Goal: Task Accomplishment & Management: Complete application form

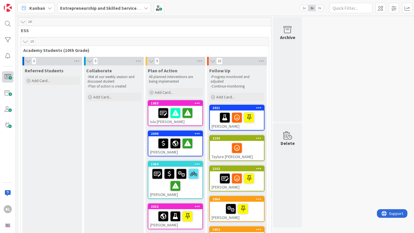
scroll to position [17, 0]
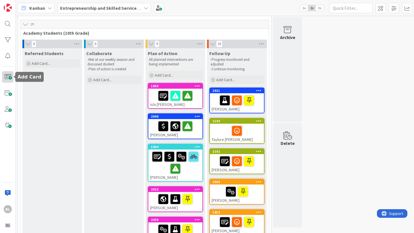
click at [9, 77] on span at bounding box center [7, 76] width 11 height 11
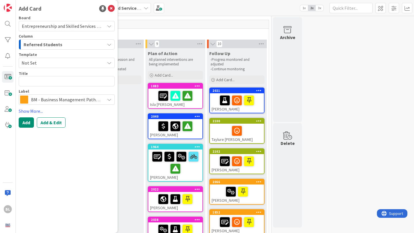
click at [34, 63] on span "Not Set" at bounding box center [61, 62] width 79 height 7
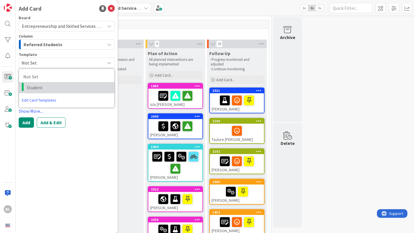
click at [31, 86] on span "Student" at bounding box center [68, 87] width 83 height 7
type textarea "x"
type textarea "Student"
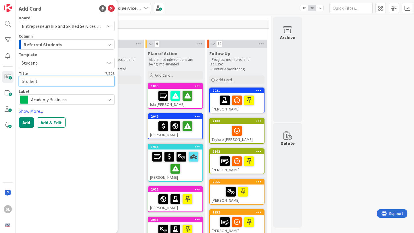
drag, startPoint x: 40, startPoint y: 83, endPoint x: 16, endPoint y: 83, distance: 24.4
click at [16, 84] on div "Add Card Board Entrepreneurship and Skilled Services Interventions - [DATE]-[DA…" at bounding box center [67, 116] width 102 height 233
type textarea "x"
type textarea "D"
type textarea "x"
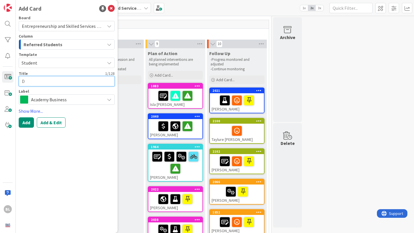
type textarea "Di"
type textarea "x"
type textarea "Die"
type textarea "x"
type textarea "Dieg"
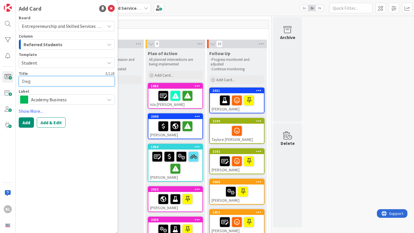
type textarea "x"
type textarea "Diego"
type textarea "x"
type textarea "Diego"
type textarea "x"
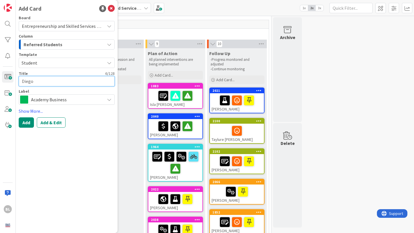
type textarea "[PERSON_NAME]"
type textarea "x"
type textarea "[PERSON_NAME]"
type textarea "x"
type textarea "[PERSON_NAME]"
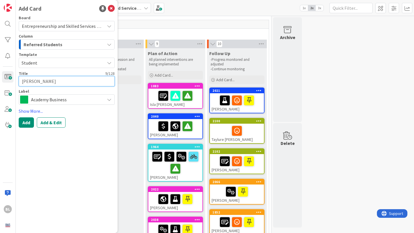
type textarea "x"
type textarea "[PERSON_NAME]"
type textarea "x"
type textarea "[PERSON_NAME]"
type textarea "x"
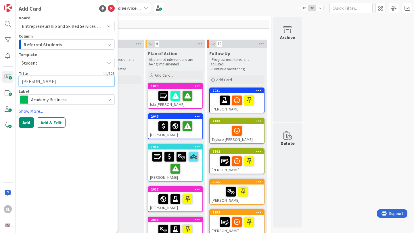
type textarea "[PERSON_NAME]"
type textarea "x"
type textarea "[PERSON_NAME]"
type textarea "x"
type textarea "[PERSON_NAME]"
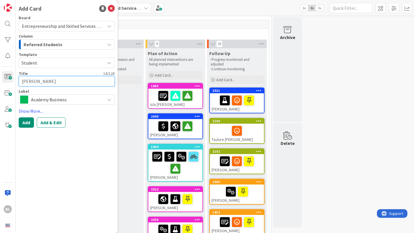
type textarea "x"
type textarea "[PERSON_NAME]"
type textarea "x"
type textarea "[PERSON_NAME]"
type textarea "x"
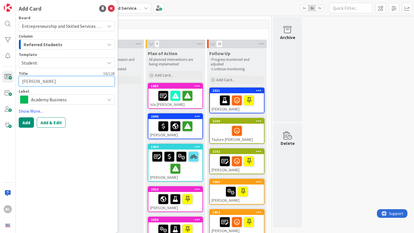
type textarea "[PERSON_NAME]"
type textarea "x"
type textarea "[PERSON_NAME]"
type textarea "x"
type textarea "[PERSON_NAME]"
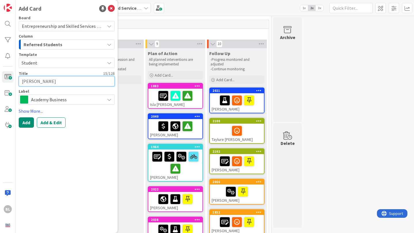
type textarea "x"
type textarea "[PERSON_NAME]"
type textarea "x"
type textarea "[PERSON_NAME]"
type textarea "x"
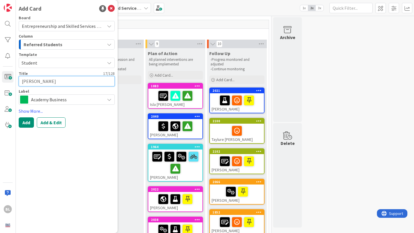
type textarea "[PERSON_NAME]"
type textarea "x"
type textarea "[PERSON_NAME] [PERSON_NAME]"
type textarea "x"
type textarea "[PERSON_NAME]"
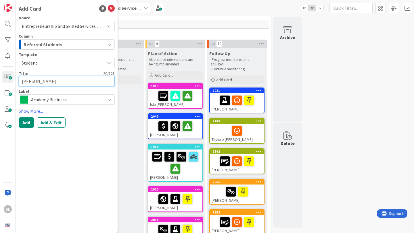
type textarea "x"
type textarea "[PERSON_NAME] [PERSON_NAME]"
type textarea "x"
type textarea "[PERSON_NAME] [PERSON_NAME]"
click at [76, 100] on span "Academy Business" at bounding box center [66, 100] width 71 height 8
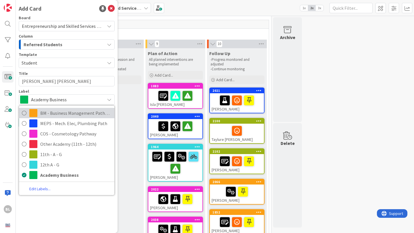
click at [26, 113] on icon at bounding box center [24, 113] width 5 height 9
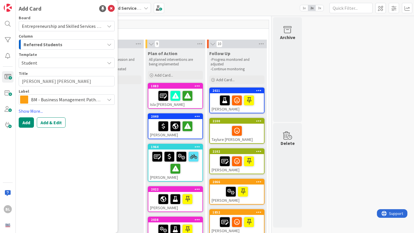
click at [109, 101] on icon at bounding box center [109, 99] width 5 height 5
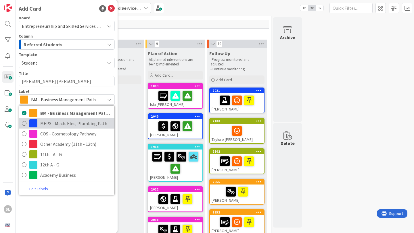
click at [74, 126] on span "MEPS - Mech. Elec, Plumbing Path" at bounding box center [75, 123] width 71 height 9
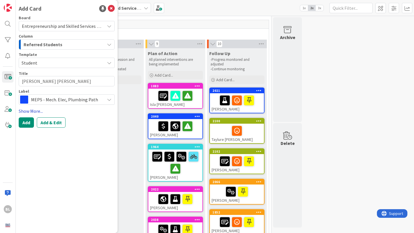
click at [31, 111] on link "Show More..." at bounding box center [67, 111] width 96 height 7
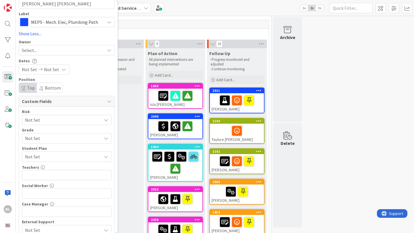
scroll to position [77, 0]
click at [49, 139] on span "Not Set" at bounding box center [62, 139] width 74 height 8
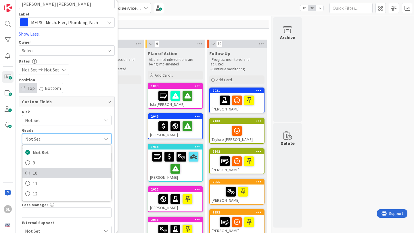
click at [33, 173] on span "10" at bounding box center [70, 173] width 75 height 9
type textarea "x"
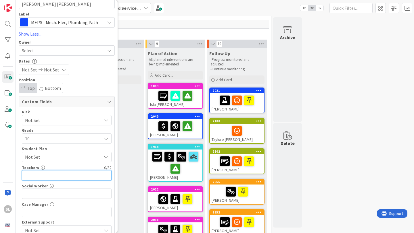
click at [32, 177] on input "text" at bounding box center [67, 175] width 90 height 10
type input "[PERSON_NAME]"
type textarea "x"
type input "[PERSON_NAME],"
type textarea "x"
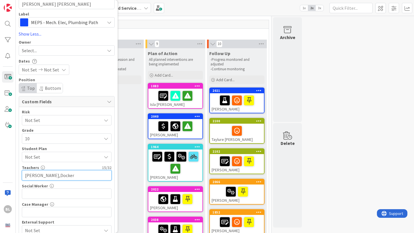
type input "[PERSON_NAME],[PERSON_NAME]"
type textarea "x"
type input "Buchanan,Dockery,"
type textarea "x"
type input "Buchanan,Dockery,[PERSON_NAME]"
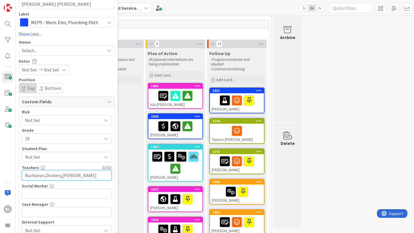
type textarea "x"
type input "[PERSON_NAME],Dockery,[PERSON_NAME],A"
type textarea "x"
type input "[PERSON_NAME],Dockery,[PERSON_NAME],[PERSON_NAME]"
type textarea "x"
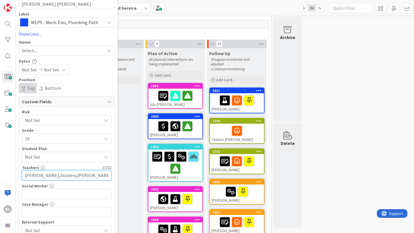
type input "[PERSON_NAME],Dockery,[PERSON_NAME],[PERSON_NAME]"
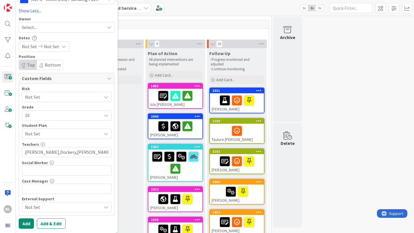
click at [66, 207] on span "Not Set" at bounding box center [63, 207] width 76 height 7
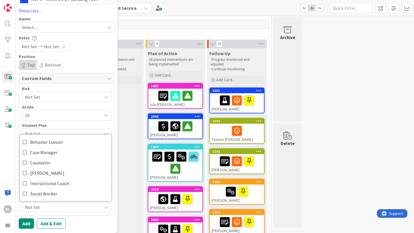
click at [66, 207] on span "Not Set" at bounding box center [63, 207] width 76 height 7
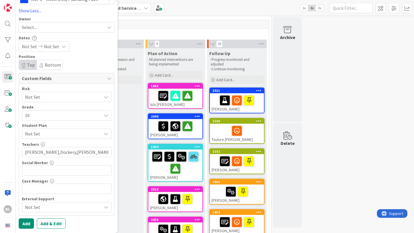
click at [98, 133] on span "Not Set" at bounding box center [63, 133] width 76 height 7
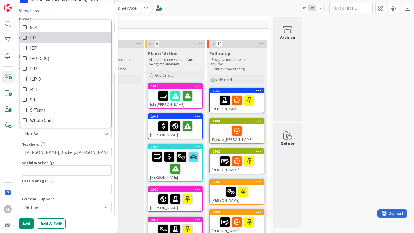
click at [26, 38] on icon at bounding box center [25, 37] width 5 height 9
click at [211, 23] on div "19" at bounding box center [144, 24] width 248 height 9
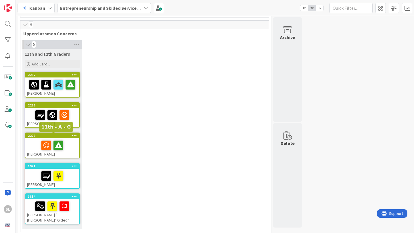
scroll to position [383, 0]
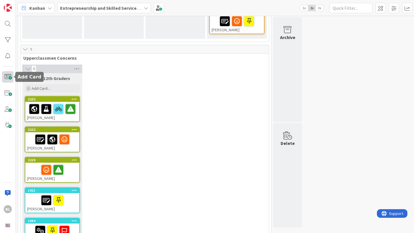
click at [7, 76] on span at bounding box center [7, 76] width 11 height 11
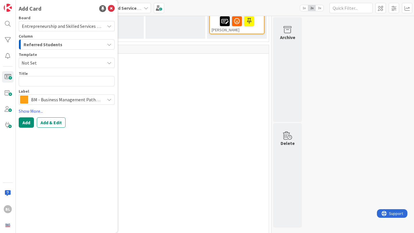
click at [139, 66] on div "5 11th and 12th Graders Add Card... 2232 [PERSON_NAME] 2222 [PERSON_NAME] 2229 …" at bounding box center [145, 161] width 246 height 192
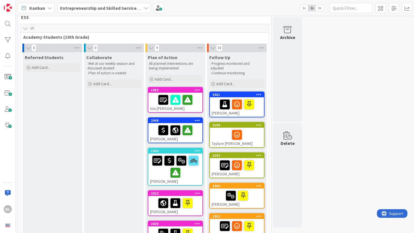
scroll to position [0, 0]
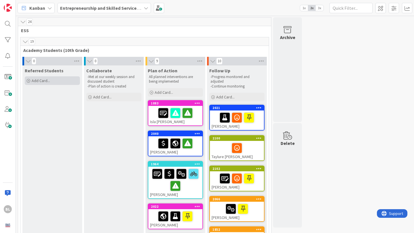
click at [39, 82] on span "Add Card..." at bounding box center [41, 80] width 18 height 5
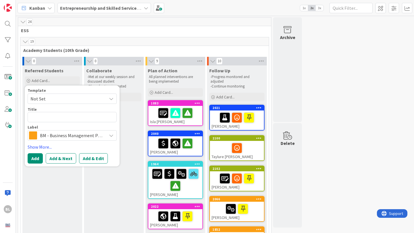
click at [67, 97] on span "Not Set" at bounding box center [66, 98] width 72 height 7
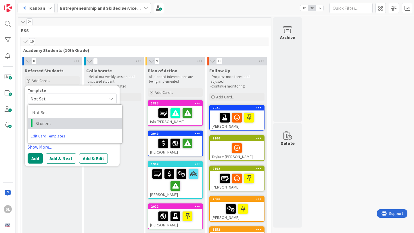
click at [46, 123] on span "Student" at bounding box center [77, 123] width 82 height 7
type textarea "x"
type textarea "Student"
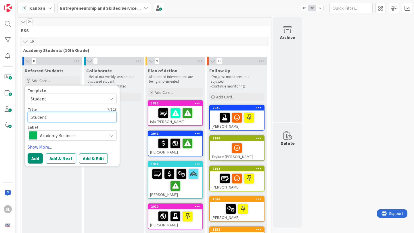
drag, startPoint x: 51, startPoint y: 120, endPoint x: 25, endPoint y: 119, distance: 25.9
click at [25, 119] on div "Template Student Not Set Student Edit Card Templates Title 7 / 128 Student Labe…" at bounding box center [72, 126] width 95 height 81
type textarea "x"
type textarea "Di"
type textarea "x"
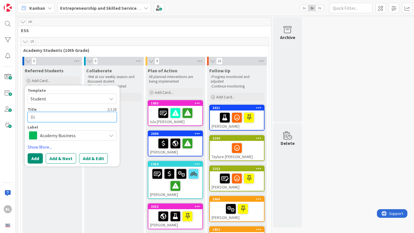
type textarea "Dia"
type textarea "x"
type textarea "Diag"
type textarea "x"
type textarea "Diago"
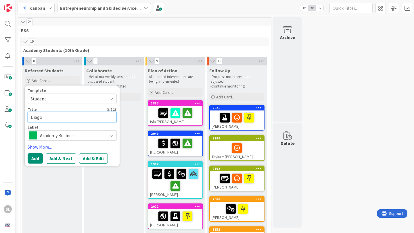
type textarea "x"
type textarea "Diag"
type textarea "x"
type textarea "Dia"
type textarea "x"
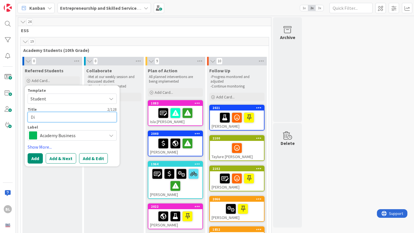
type textarea "Di"
type textarea "x"
type textarea "Die"
type textarea "x"
type textarea "Dieg"
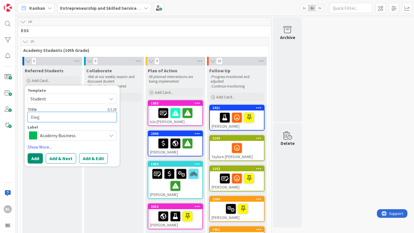
type textarea "x"
type textarea "Diego"
type textarea "x"
type textarea "Diego"
type textarea "x"
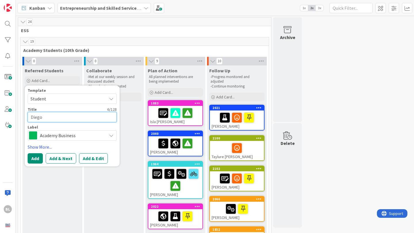
type textarea "[PERSON_NAME]"
type textarea "x"
type textarea "[PERSON_NAME]"
type textarea "x"
type textarea "[PERSON_NAME]"
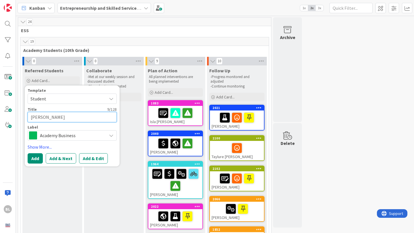
type textarea "x"
type textarea "[PERSON_NAME]"
type textarea "x"
type textarea "[PERSON_NAME]"
type textarea "x"
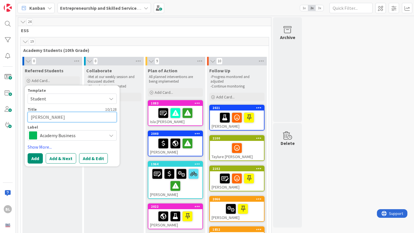
type textarea "[PERSON_NAME]"
type textarea "x"
type textarea "[PERSON_NAME]"
type textarea "x"
type textarea "[PERSON_NAME]"
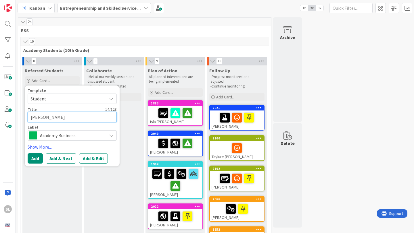
type textarea "x"
type textarea "[PERSON_NAME]"
type textarea "x"
type textarea "[PERSON_NAME]"
type textarea "x"
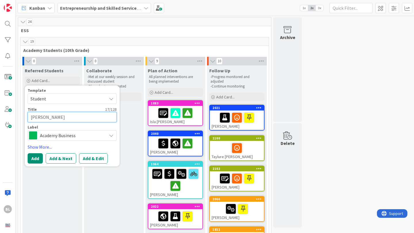
type textarea "[PERSON_NAME]"
type textarea "x"
type textarea "[PERSON_NAME] [PERSON_NAME]"
type textarea "x"
type textarea "[PERSON_NAME]"
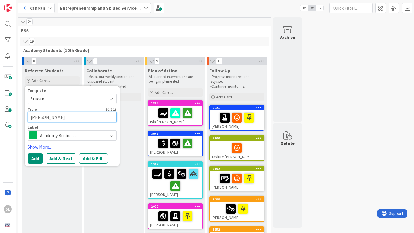
type textarea "x"
type textarea "[PERSON_NAME] [PERSON_NAME]"
type textarea "x"
type textarea "[PERSON_NAME] [PERSON_NAME]"
click at [70, 136] on span "Academy Business" at bounding box center [72, 136] width 64 height 8
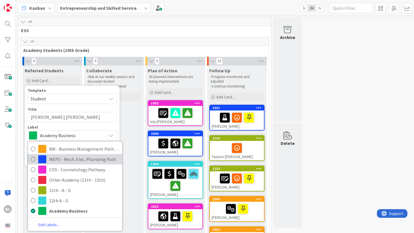
click at [31, 158] on icon at bounding box center [33, 159] width 5 height 9
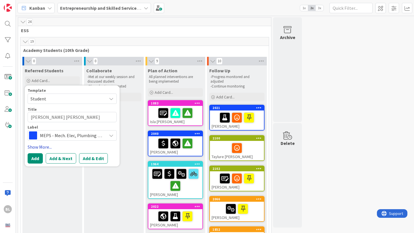
click at [40, 146] on link "Show More..." at bounding box center [72, 147] width 89 height 7
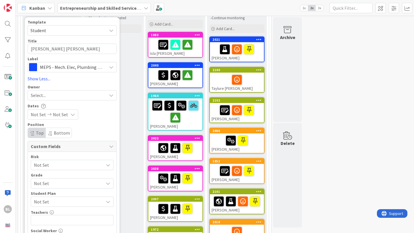
scroll to position [71, 0]
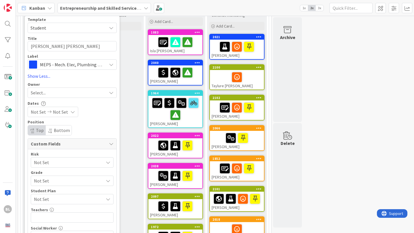
click at [55, 163] on span "Not Set" at bounding box center [67, 163] width 67 height 8
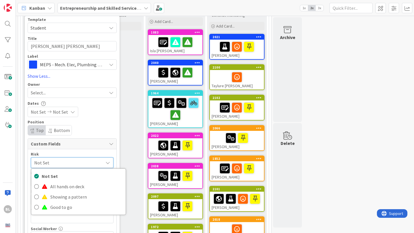
click at [55, 163] on span "Not Set" at bounding box center [67, 163] width 66 height 8
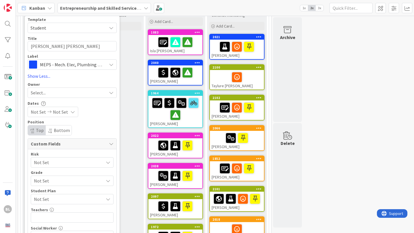
click at [51, 182] on span "Not Set" at bounding box center [67, 181] width 67 height 8
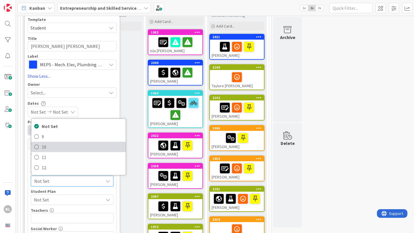
click at [41, 145] on link "10" at bounding box center [78, 147] width 94 height 10
type textarea "x"
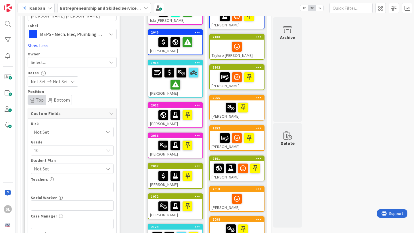
scroll to position [101, 0]
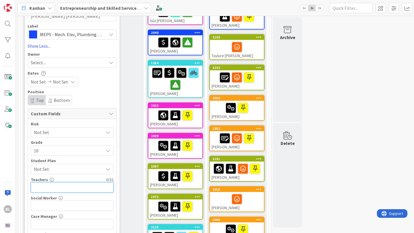
click at [42, 187] on input "text" at bounding box center [72, 187] width 83 height 10
type input "[PERSON_NAME]"
type textarea "x"
type input "[PERSON_NAME],[PERSON_NAME]"
type textarea "x"
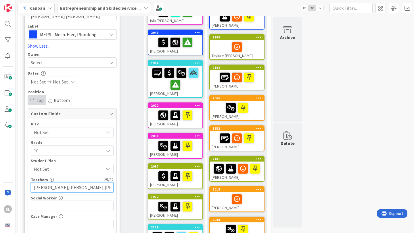
type input "[PERSON_NAME],Dockery,[PERSON_NAME],[PERSON_NAME]"
type textarea "x"
type input "[PERSON_NAME],Dockery,[PERSON_NAME],[PERSON_NAME]"
click at [59, 171] on span "Not Set" at bounding box center [69, 169] width 70 height 7
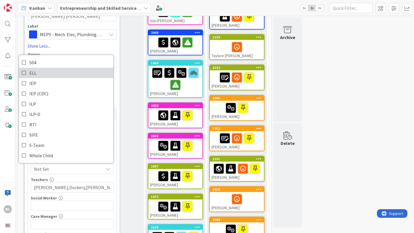
click at [24, 72] on icon at bounding box center [24, 73] width 5 height 9
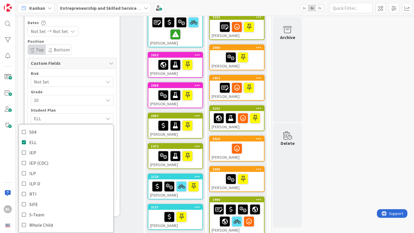
scroll to position [152, 0]
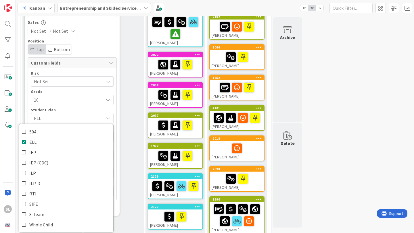
click at [129, 145] on div "Collaborate -Met at our weekly session and discussed student -Plan of action is…" at bounding box center [114, 92] width 60 height 356
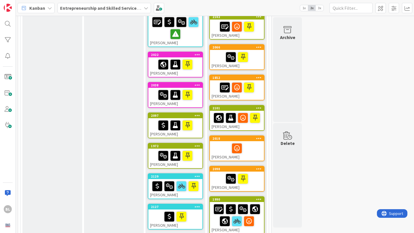
drag, startPoint x: 65, startPoint y: 120, endPoint x: 63, endPoint y: 173, distance: 53.5
click at [63, 173] on div "Referred Students Add Card... Template Student Not Set Student Edit Card Templa…" at bounding box center [52, 92] width 60 height 356
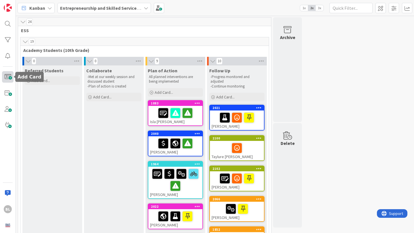
click at [6, 75] on span at bounding box center [7, 76] width 11 height 11
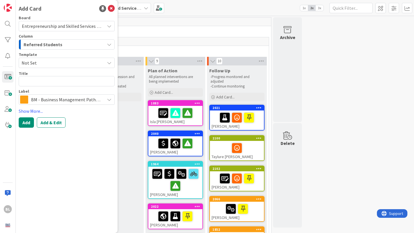
click at [41, 64] on span "Not Set" at bounding box center [61, 62] width 79 height 7
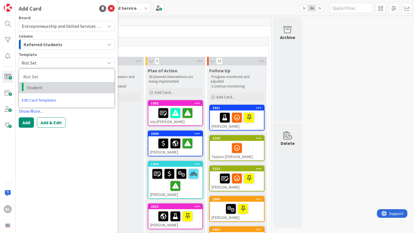
click at [39, 91] on span "Student" at bounding box center [68, 87] width 83 height 7
type textarea "x"
type textarea "Student"
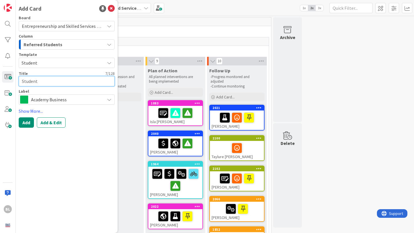
drag, startPoint x: 40, startPoint y: 82, endPoint x: 3, endPoint y: 83, distance: 37.1
click at [3, 83] on div "BL Add Card Board Entrepreneurship and Skilled Services Interventions - [DATE]-…" at bounding box center [8, 116] width 16 height 233
type textarea "x"
type textarea "D"
type textarea "x"
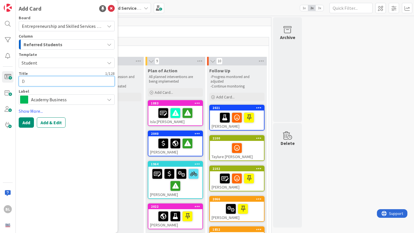
type textarea "Di"
type textarea "x"
type textarea "Die"
type textarea "x"
type textarea "Dieg"
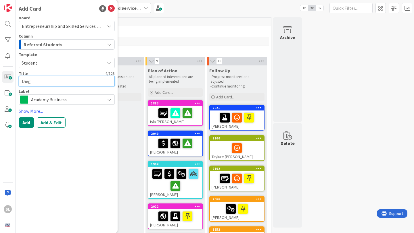
type textarea "x"
type textarea "Diego"
type textarea "x"
type textarea "Diego"
type textarea "x"
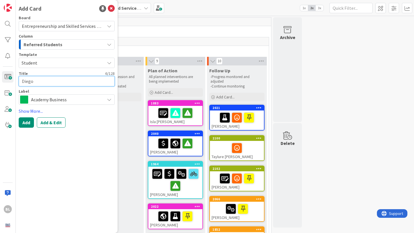
type textarea "[PERSON_NAME]"
type textarea "x"
type textarea "[PERSON_NAME]"
type textarea "x"
type textarea "[PERSON_NAME]"
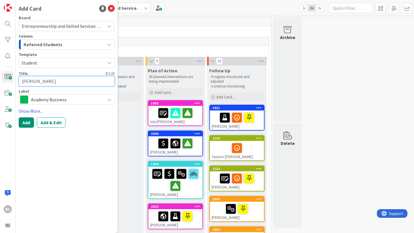
type textarea "x"
type textarea "[PERSON_NAME]"
type textarea "x"
type textarea "[PERSON_NAME]"
type textarea "x"
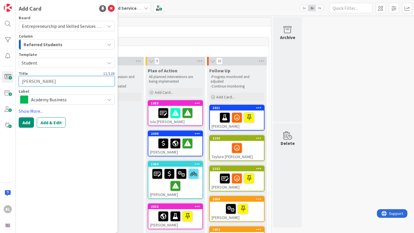
type textarea "[PERSON_NAME]"
type textarea "x"
type textarea "[PERSON_NAME]"
type textarea "x"
type textarea "[PERSON_NAME]"
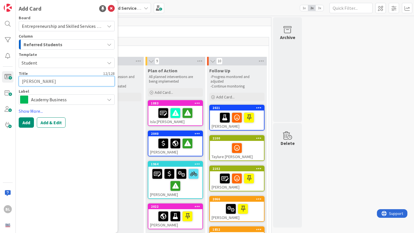
type textarea "x"
type textarea "[PERSON_NAME]"
type textarea "x"
type textarea "[PERSON_NAME]"
type textarea "x"
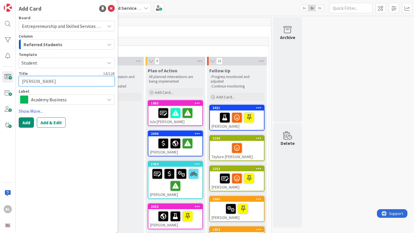
type textarea "[PERSON_NAME]"
type textarea "x"
type textarea "[PERSON_NAME]"
type textarea "x"
type textarea "[PERSON_NAME]"
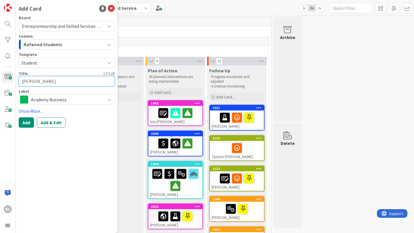
type textarea "x"
type textarea "[PERSON_NAME]"
type textarea "x"
type textarea "[PERSON_NAME] [PERSON_NAME]"
type textarea "x"
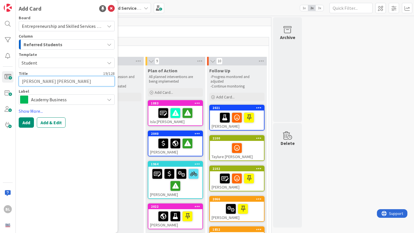
type textarea "[PERSON_NAME]"
type textarea "x"
type textarea "[PERSON_NAME] [PERSON_NAME]"
type textarea "x"
type textarea "[PERSON_NAME] [PERSON_NAME]"
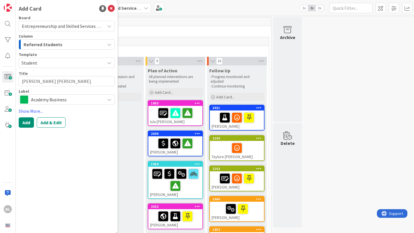
click at [32, 99] on span "Academy Business" at bounding box center [66, 100] width 71 height 8
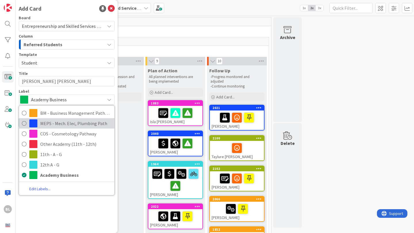
click at [24, 123] on icon at bounding box center [24, 123] width 5 height 9
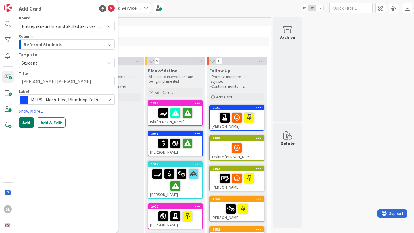
click at [28, 124] on button "Add" at bounding box center [26, 123] width 15 height 10
type textarea "x"
click at [113, 8] on icon at bounding box center [111, 8] width 7 height 7
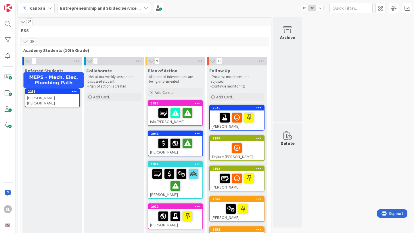
click at [49, 92] on div "2258" at bounding box center [53, 92] width 51 height 4
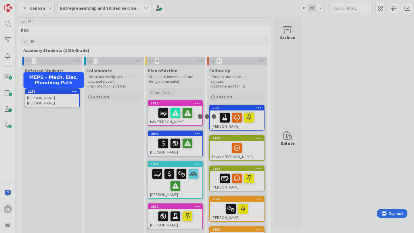
click at [49, 92] on div at bounding box center [207, 116] width 414 height 233
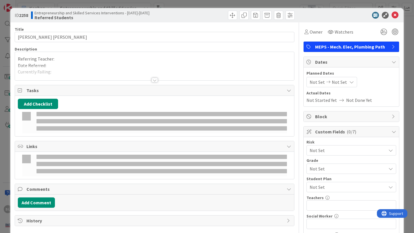
type textarea "x"
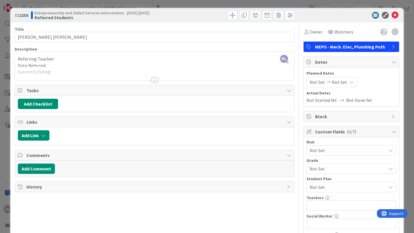
scroll to position [0, 0]
click at [155, 80] on div at bounding box center [154, 80] width 6 height 5
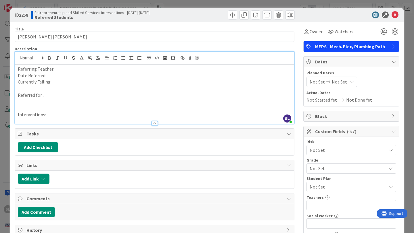
click at [59, 67] on p "Referring Teacher:" at bounding box center [154, 69] width 273 height 7
click at [48, 75] on p "Date Referred:" at bounding box center [154, 75] width 273 height 7
click at [57, 86] on p at bounding box center [154, 88] width 273 height 7
click at [57, 80] on p "Currently Failing:" at bounding box center [154, 82] width 273 height 7
click at [47, 96] on p "Referred for..." at bounding box center [154, 95] width 273 height 7
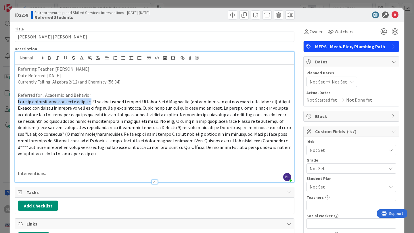
drag, startPoint x: 96, startPoint y: 101, endPoint x: 11, endPoint y: 103, distance: 84.8
click at [11, 103] on div "ID 2258 Entrepreneurship and Skilled Services Interventions - [DATE]-[DATE] Ref…" at bounding box center [206, 222] width 393 height 429
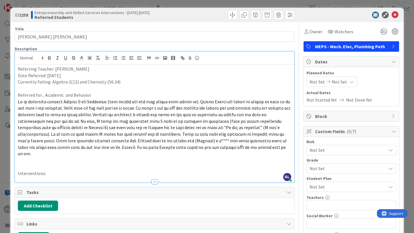
click at [52, 170] on p "Interventions:" at bounding box center [154, 173] width 273 height 7
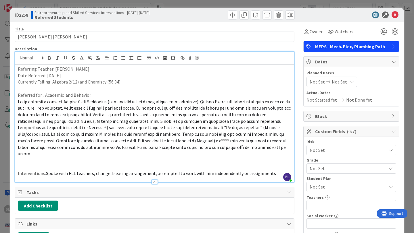
click at [46, 171] on span "Spoke with ELL teachers; changed seating arrangement; attempted to work with hi…" at bounding box center [161, 174] width 230 height 6
click at [36, 198] on div "Add Checklist" at bounding box center [154, 206] width 279 height 16
click at [36, 201] on button "Add Checklist" at bounding box center [38, 206] width 40 height 10
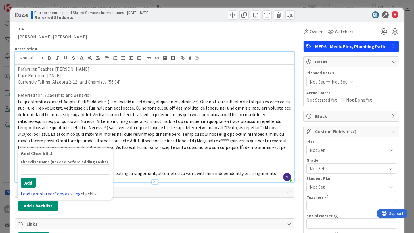
click at [36, 191] on link "Load template" at bounding box center [35, 194] width 29 height 6
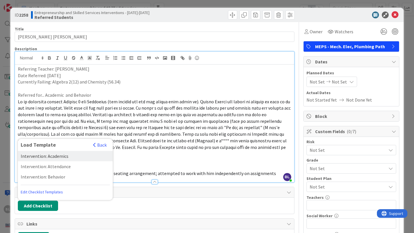
click at [53, 151] on div "Intervention: Academics" at bounding box center [65, 156] width 95 height 10
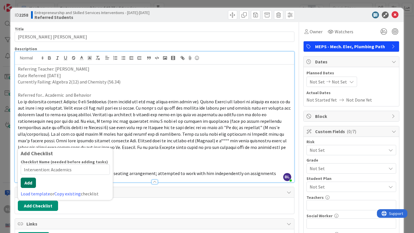
click at [27, 178] on button "Add" at bounding box center [28, 183] width 15 height 10
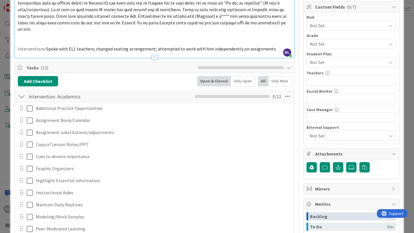
scroll to position [124, 0]
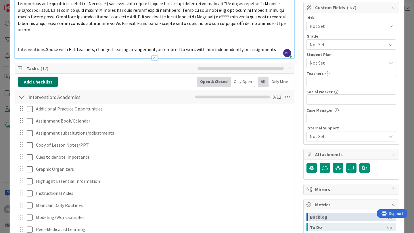
click at [38, 77] on button "Add Checklist" at bounding box center [38, 82] width 40 height 10
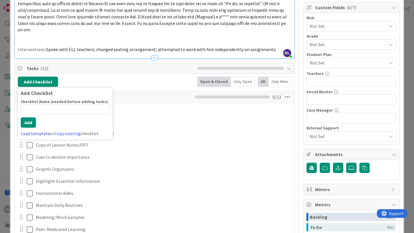
click at [33, 131] on link "Load template" at bounding box center [35, 134] width 29 height 6
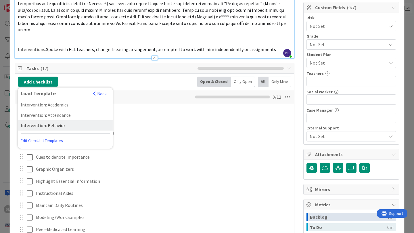
click at [45, 120] on div "Intervention: Behavior" at bounding box center [65, 125] width 95 height 10
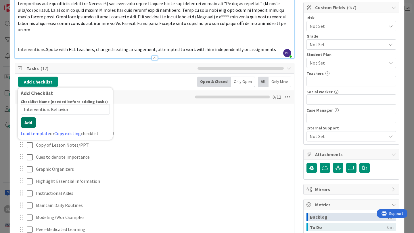
click at [28, 122] on div "Checklist Name (needed before adding tasks) 22 / 64 Intervention: Behavior Add …" at bounding box center [65, 118] width 89 height 38
click at [28, 118] on button "Add" at bounding box center [28, 123] width 15 height 10
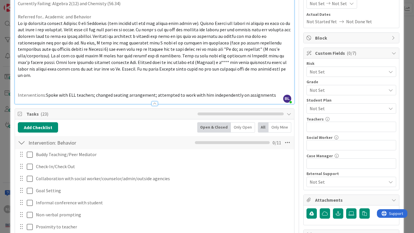
scroll to position [77, 0]
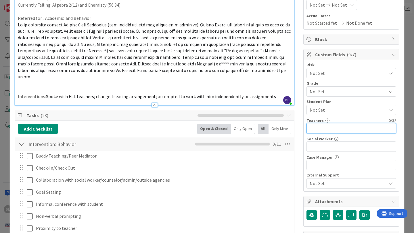
click at [314, 128] on input "text" at bounding box center [351, 128] width 90 height 10
type textarea "x"
type input "[PERSON_NAME]"
type textarea "x"
type input "[PERSON_NAME],"
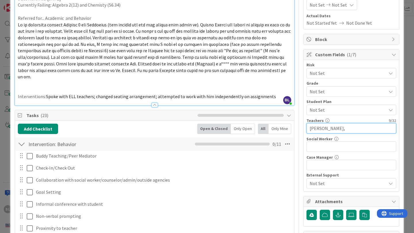
type textarea "x"
type input "[PERSON_NAME],D"
type textarea "x"
type input "Buchanan,Dockery,"
type textarea "x"
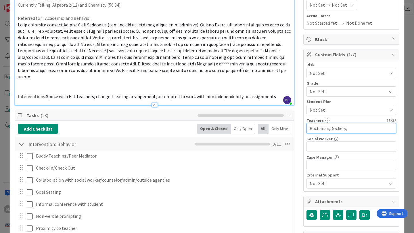
type input "Buchanan,Dockery,"
type textarea "x"
type input "Buchanan,Dockery,Lynchg"
type textarea "x"
type input "Buchanan,Dockery,Lynchg"
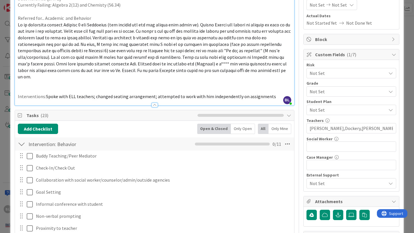
click at [330, 183] on span "Not Set" at bounding box center [347, 183] width 76 height 7
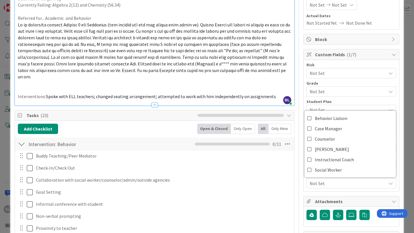
click at [330, 183] on span "Not Set" at bounding box center [347, 183] width 76 height 7
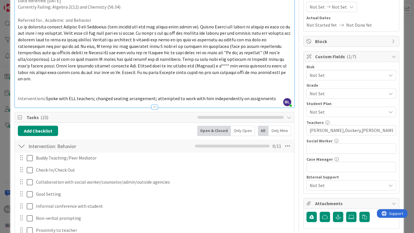
scroll to position [73, 0]
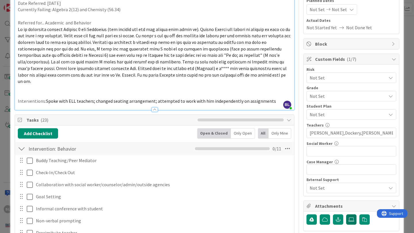
click at [354, 218] on icon at bounding box center [351, 220] width 6 height 5
click at [346, 215] on input "file" at bounding box center [346, 215] width 0 height 0
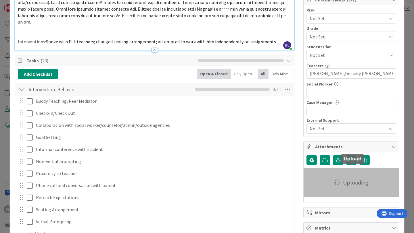
scroll to position [140, 0]
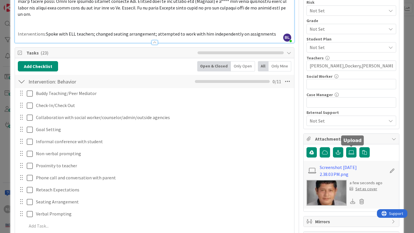
click at [364, 190] on div "Set as cover" at bounding box center [363, 189] width 28 height 6
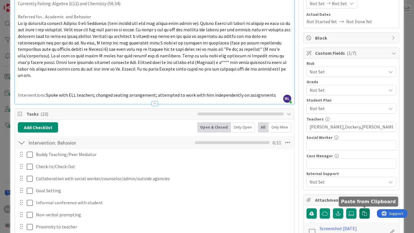
scroll to position [37, 0]
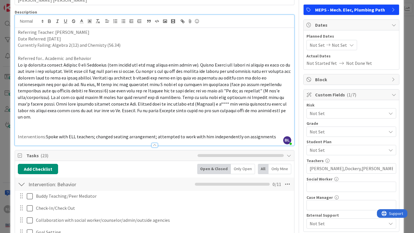
click at [365, 151] on span "Not Set" at bounding box center [347, 150] width 76 height 7
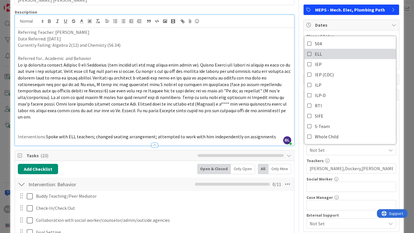
click at [308, 51] on icon at bounding box center [309, 54] width 5 height 9
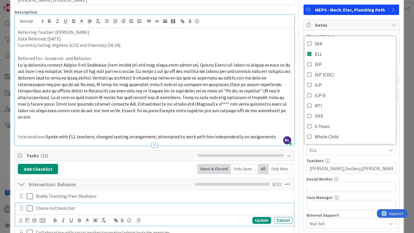
click at [276, 203] on div "Check-In/Check Out" at bounding box center [163, 208] width 259 height 10
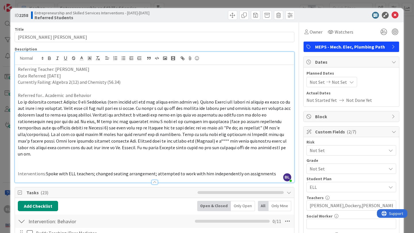
scroll to position [0, 0]
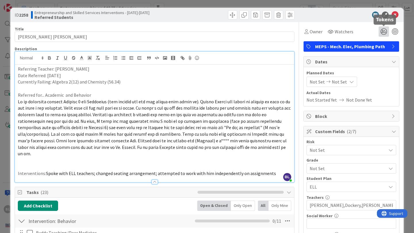
click at [385, 31] on icon at bounding box center [383, 31] width 10 height 10
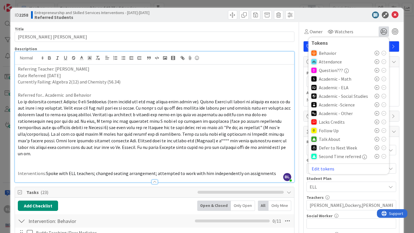
click at [376, 53] on icon at bounding box center [376, 53] width 5 height 5
click at [377, 79] on icon at bounding box center [376, 80] width 5 height 5
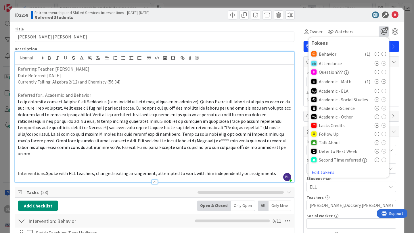
click at [377, 109] on icon at bounding box center [376, 108] width 5 height 5
click at [377, 144] on icon at bounding box center [376, 144] width 5 height 5
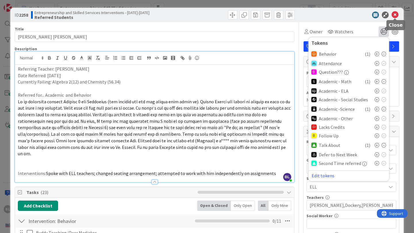
click at [394, 14] on icon at bounding box center [394, 14] width 7 height 7
